Goal: Find contact information: Find contact information

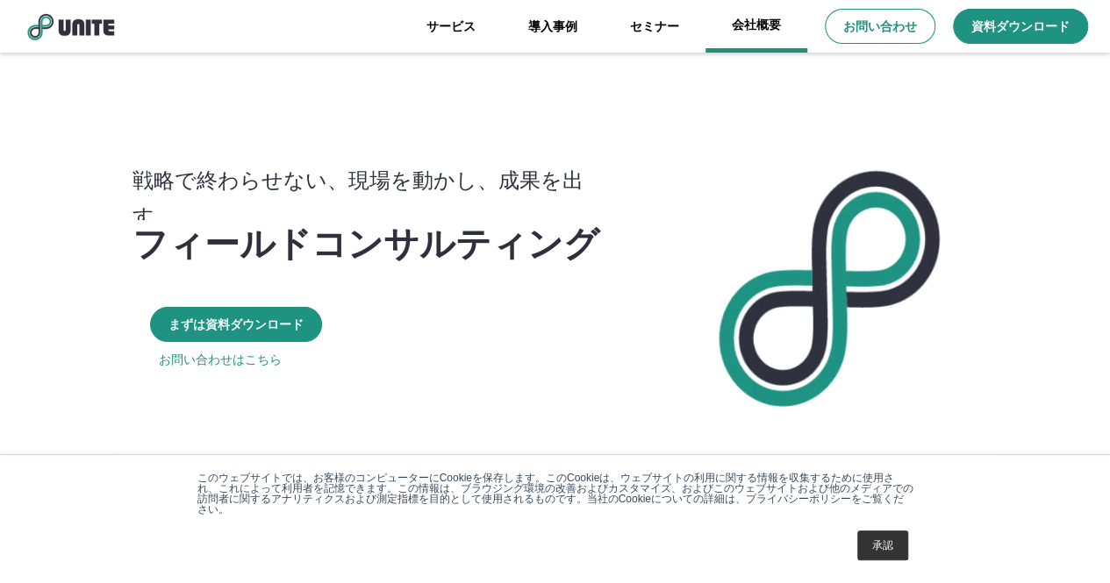
click at [746, 23] on link "会社概要" at bounding box center [756, 26] width 102 height 53
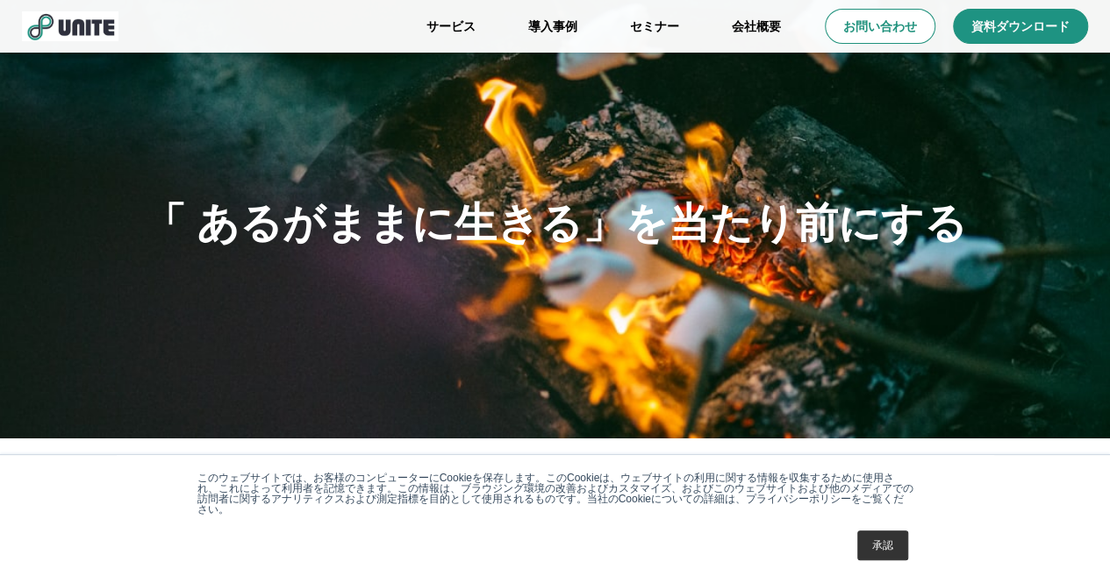
scroll to position [351, 0]
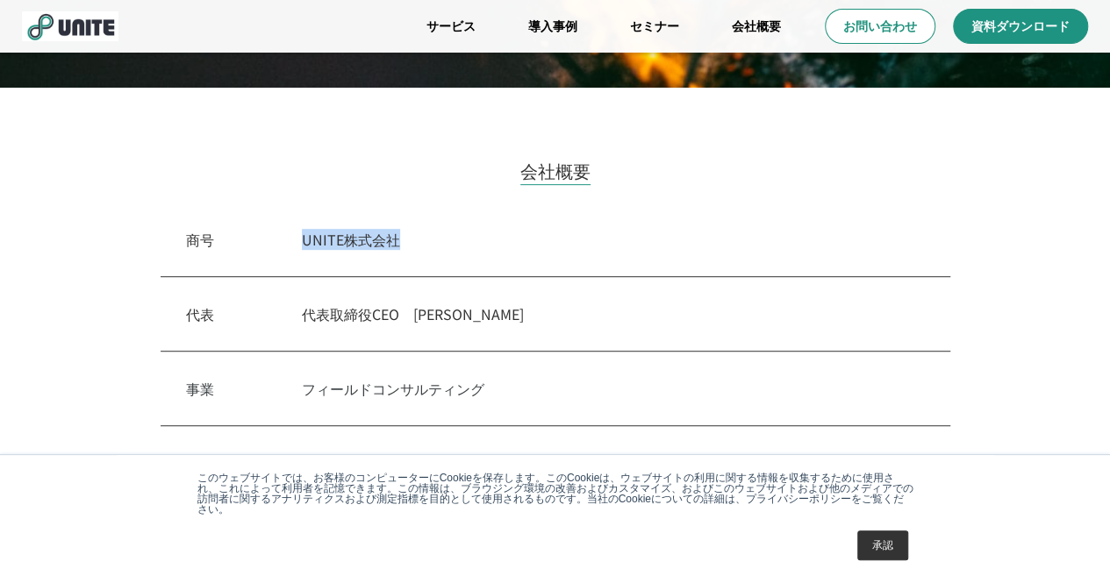
drag, startPoint x: 417, startPoint y: 239, endPoint x: 306, endPoint y: 246, distance: 110.8
click at [306, 246] on div "商号　 UNITE株式会社" at bounding box center [555, 240] width 789 height 75
copy p "UNITE株式会社"
drag, startPoint x: 475, startPoint y: 311, endPoint x: 429, endPoint y: 306, distance: 46.8
click at [429, 306] on p "代表取締役CEO　[PERSON_NAME]" at bounding box center [613, 314] width 623 height 21
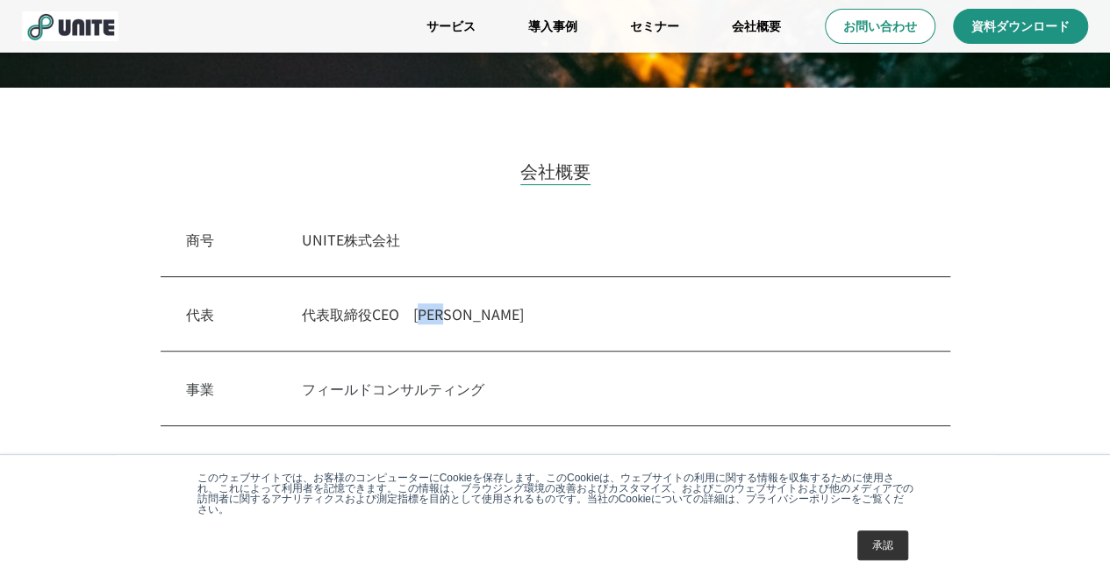
drag, startPoint x: 458, startPoint y: 322, endPoint x: 488, endPoint y: 314, distance: 30.9
click at [459, 322] on p "代表取締役CEO　[PERSON_NAME]" at bounding box center [613, 314] width 623 height 21
click at [488, 314] on p "代表取締役CEO　[PERSON_NAME]" at bounding box center [613, 314] width 623 height 21
drag, startPoint x: 474, startPoint y: 314, endPoint x: 418, endPoint y: 317, distance: 56.2
click at [418, 317] on p "代表取締役CEO　[PERSON_NAME]" at bounding box center [613, 314] width 623 height 21
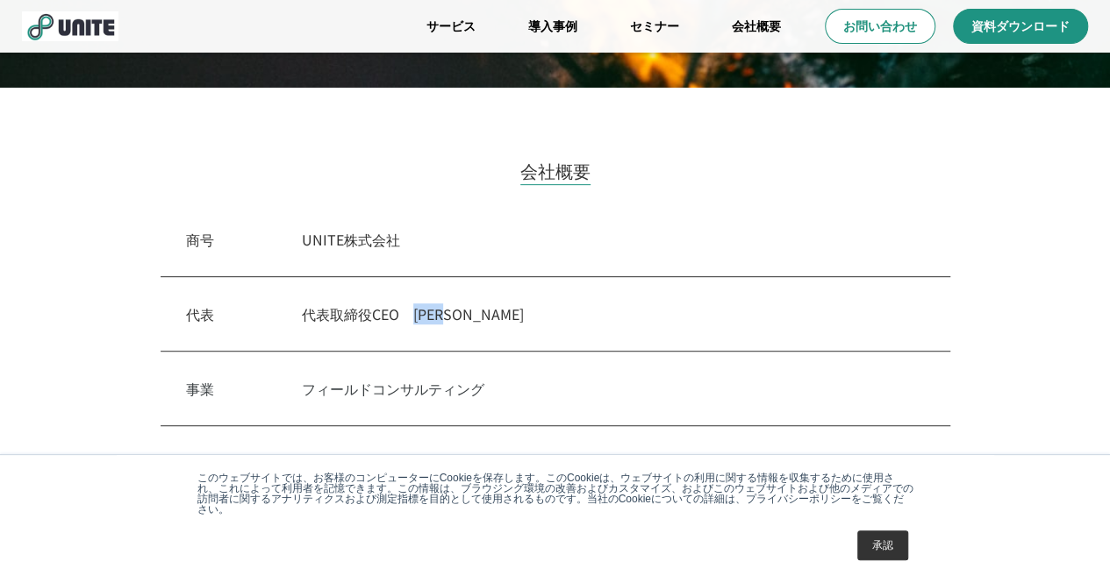
copy p "[PERSON_NAME]"
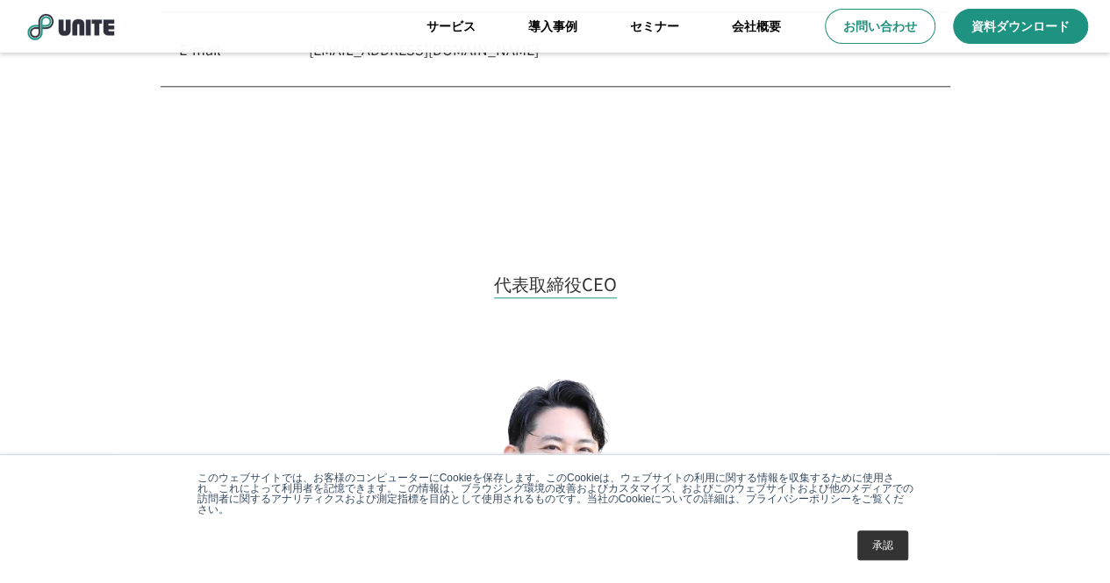
scroll to position [877, 0]
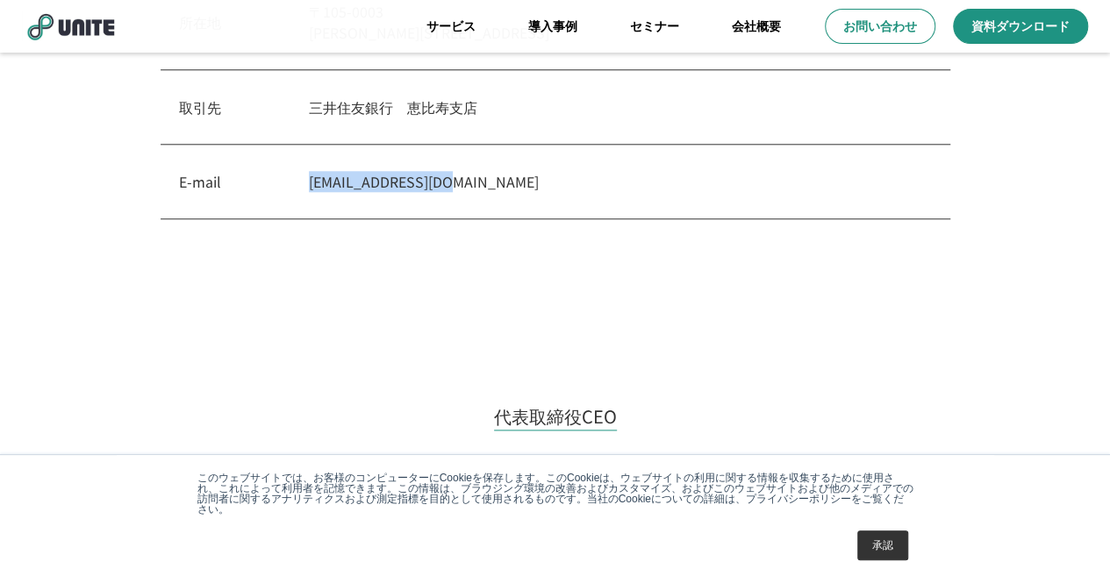
drag, startPoint x: 444, startPoint y: 176, endPoint x: 307, endPoint y: 182, distance: 137.0
click at [307, 182] on div "E-mail [EMAIL_ADDRESS][DOMAIN_NAME]" at bounding box center [555, 182] width 789 height 75
copy p "[EMAIL_ADDRESS][DOMAIN_NAME]"
click at [872, 19] on p "お問い合わせ" at bounding box center [879, 27] width 77 height 18
